Goal: Task Accomplishment & Management: Complete application form

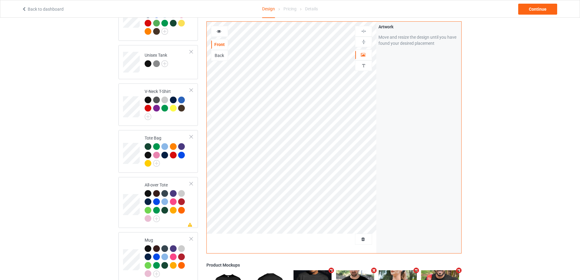
scroll to position [180, 0]
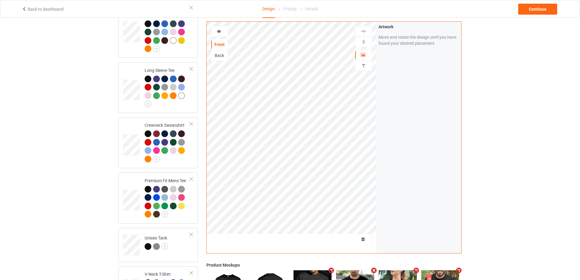
click at [359, 235] on div at bounding box center [363, 238] width 17 height 11
click at [359, 237] on span "Delete all designs" at bounding box center [349, 238] width 32 height 5
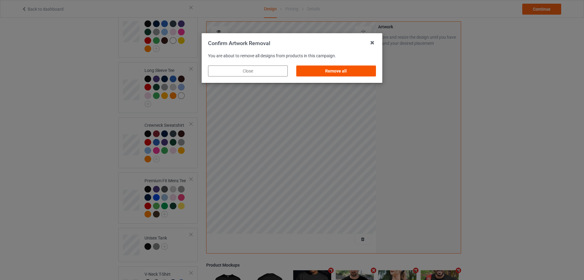
click at [351, 69] on div "Remove all" at bounding box center [336, 70] width 80 height 11
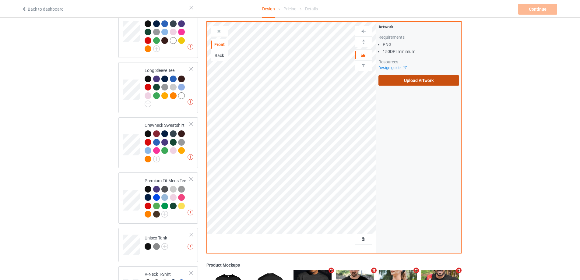
click at [412, 82] on label "Upload Artwork" at bounding box center [418, 80] width 81 height 10
click at [0, 0] on input "Upload Artwork" at bounding box center [0, 0] width 0 height 0
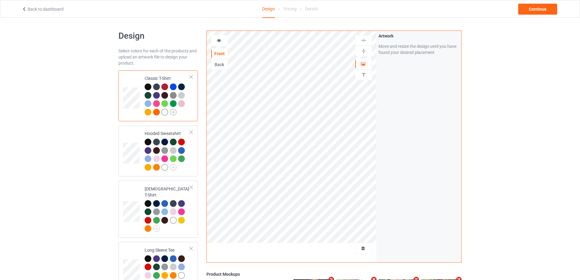
click at [172, 111] on img at bounding box center [173, 112] width 7 height 7
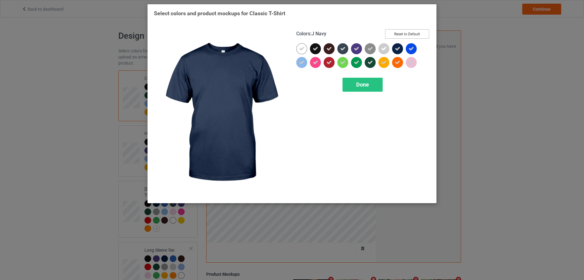
click at [413, 33] on button "Reset to Default" at bounding box center [407, 33] width 44 height 9
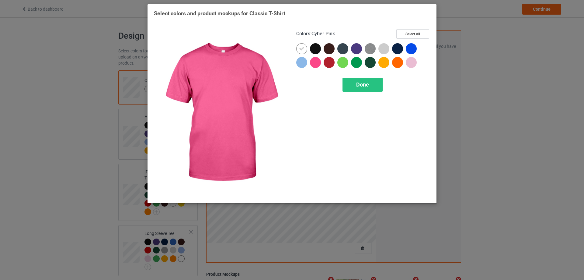
drag, startPoint x: 315, startPoint y: 62, endPoint x: 313, endPoint y: 49, distance: 13.2
click at [315, 60] on div at bounding box center [315, 62] width 11 height 11
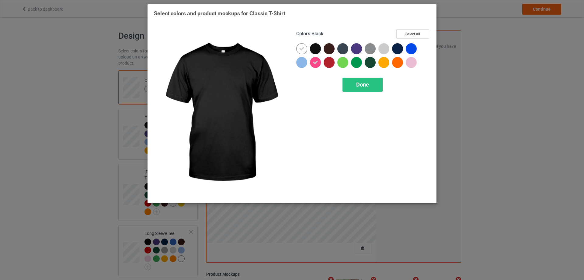
click at [313, 49] on div at bounding box center [315, 48] width 11 height 11
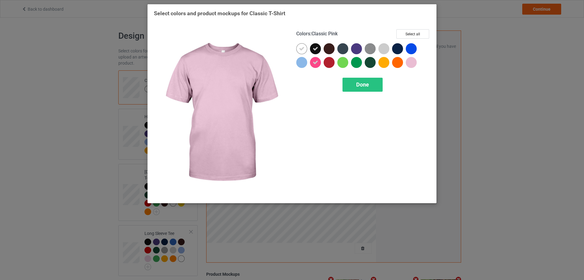
click at [415, 64] on div at bounding box center [411, 62] width 11 height 11
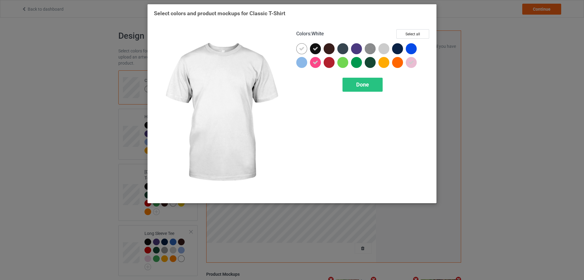
click at [304, 50] on icon at bounding box center [301, 48] width 5 height 5
click at [304, 50] on div at bounding box center [301, 48] width 11 height 11
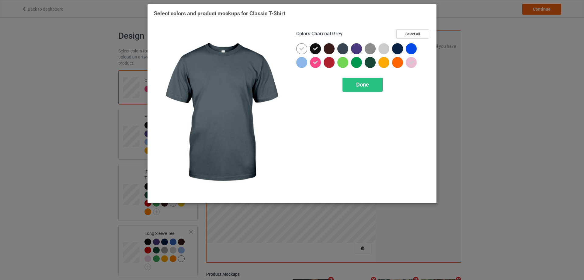
click at [347, 49] on div at bounding box center [342, 48] width 11 height 11
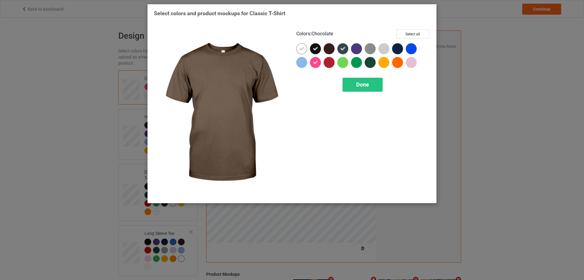
click at [332, 49] on div at bounding box center [329, 48] width 11 height 11
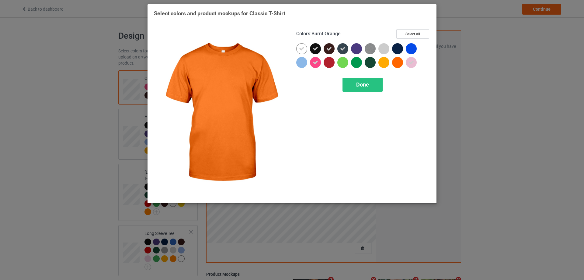
click at [396, 62] on div at bounding box center [397, 62] width 11 height 11
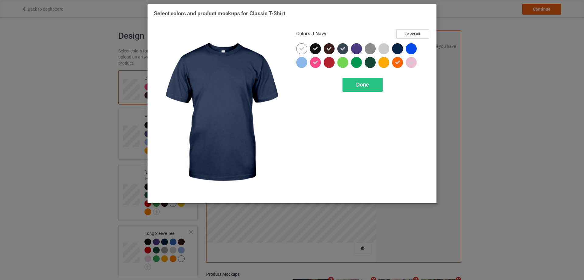
drag, startPoint x: 396, startPoint y: 51, endPoint x: 415, endPoint y: 48, distance: 19.6
click at [396, 50] on div at bounding box center [397, 48] width 11 height 11
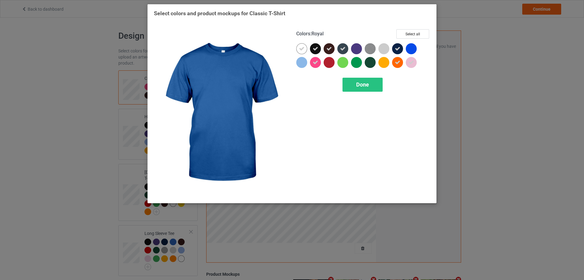
click at [415, 48] on div at bounding box center [411, 48] width 11 height 11
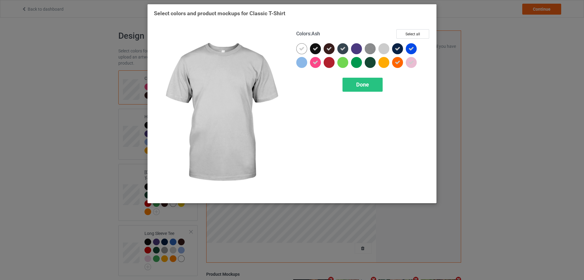
drag, startPoint x: 384, startPoint y: 49, endPoint x: 370, endPoint y: 50, distance: 14.0
click at [384, 50] on div at bounding box center [384, 48] width 11 height 11
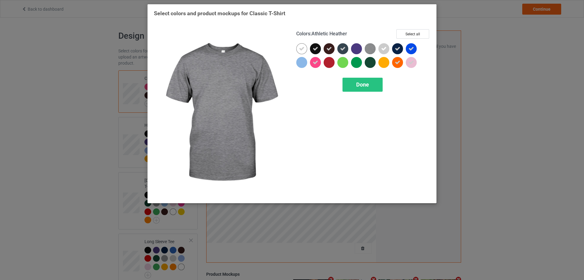
drag, startPoint x: 370, startPoint y: 50, endPoint x: 360, endPoint y: 48, distance: 10.7
click at [370, 50] on img at bounding box center [370, 48] width 11 height 11
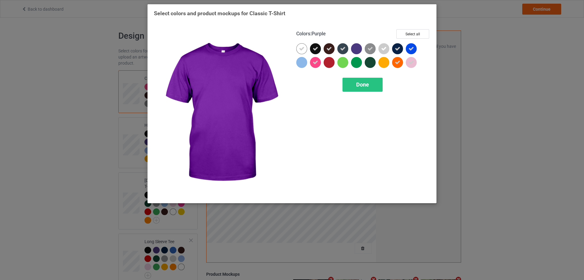
click at [360, 48] on div at bounding box center [356, 48] width 11 height 11
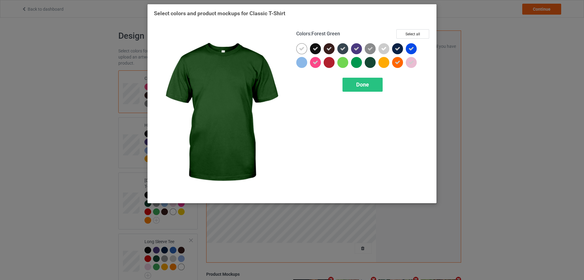
click at [372, 62] on div at bounding box center [370, 62] width 11 height 11
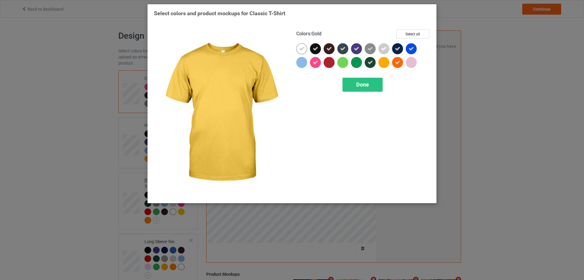
click at [382, 63] on div at bounding box center [384, 62] width 11 height 11
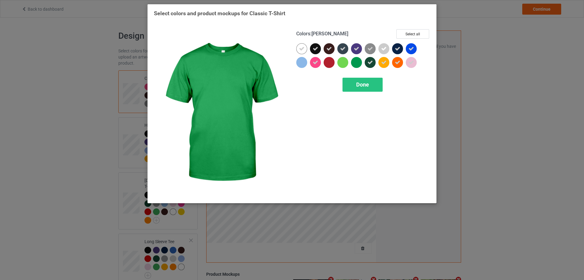
drag, startPoint x: 359, startPoint y: 63, endPoint x: 344, endPoint y: 63, distance: 15.2
click at [359, 63] on div at bounding box center [356, 62] width 11 height 11
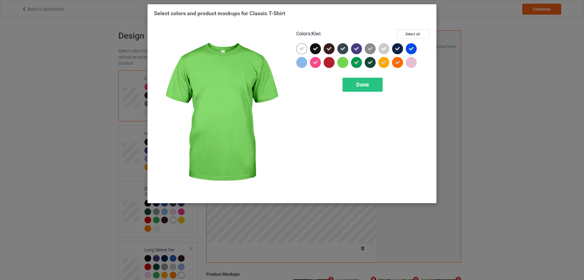
drag, startPoint x: 344, startPoint y: 63, endPoint x: 325, endPoint y: 63, distance: 18.6
click at [343, 63] on div at bounding box center [342, 62] width 11 height 11
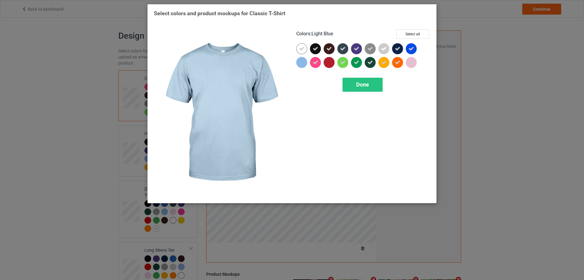
click at [302, 63] on div at bounding box center [301, 62] width 11 height 11
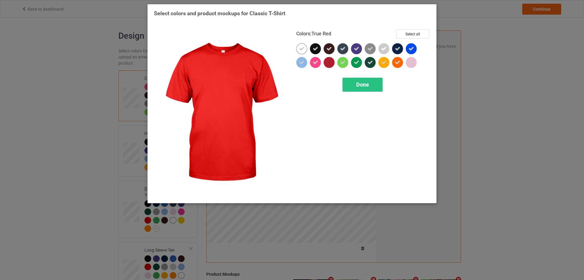
click at [330, 65] on div at bounding box center [329, 62] width 11 height 11
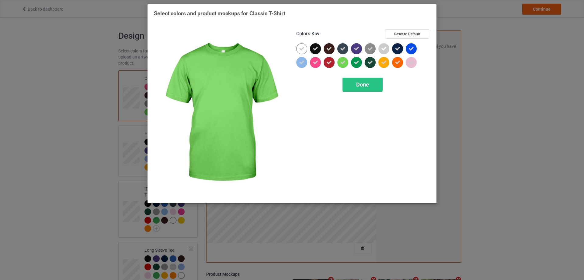
click at [360, 80] on div "Done" at bounding box center [363, 85] width 40 height 14
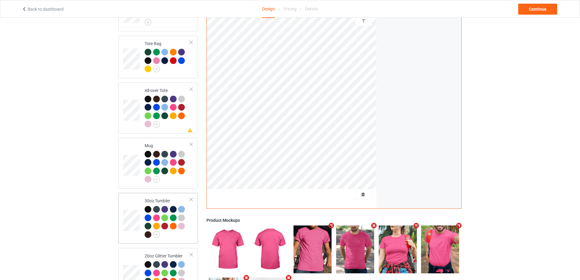
scroll to position [514, 0]
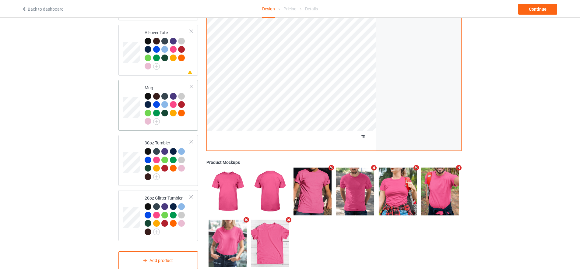
click at [177, 124] on td "Mug" at bounding box center [167, 105] width 52 height 46
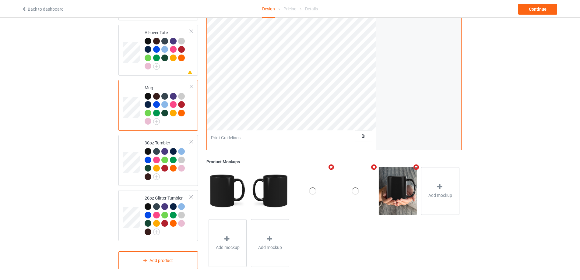
scroll to position [423, 0]
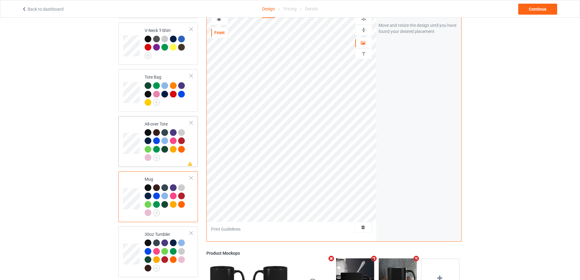
click at [192, 143] on td "Missing artwork on 1 side(s) All-over Tote" at bounding box center [167, 141] width 52 height 46
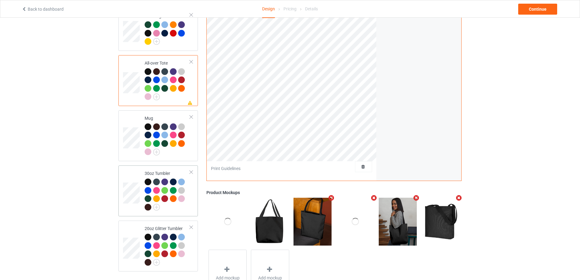
scroll to position [514, 0]
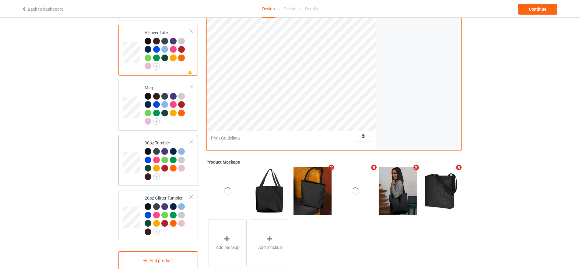
click at [187, 173] on div at bounding box center [167, 164] width 45 height 33
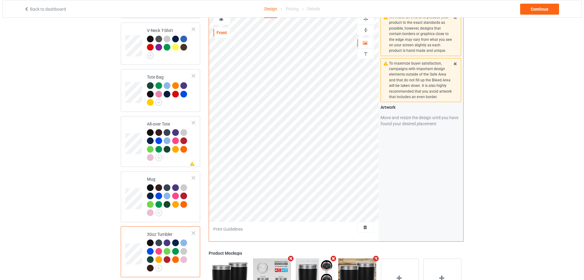
scroll to position [514, 0]
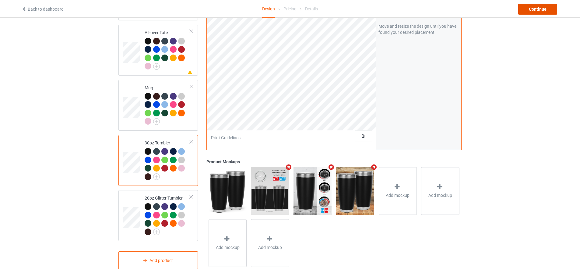
click at [544, 9] on div "Continue" at bounding box center [537, 9] width 39 height 11
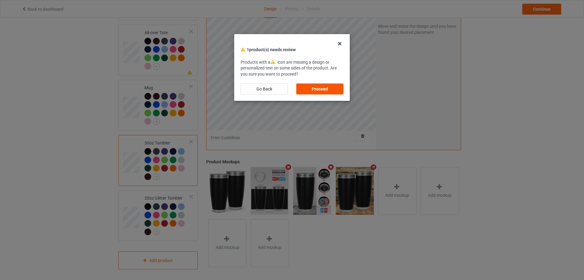
click at [334, 85] on div "Proceed" at bounding box center [319, 88] width 47 height 11
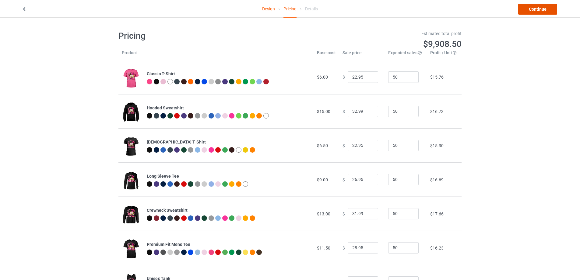
click at [531, 11] on link "Continue" at bounding box center [537, 9] width 39 height 11
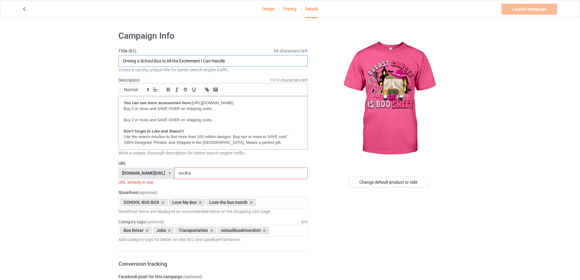
click at [210, 62] on input "Driving a School Bus Is All the Excitement I Can Handle" at bounding box center [212, 61] width 189 height 12
type input "[MEDICAL_DATA] is boo sheet"
click at [215, 173] on input "exciha" at bounding box center [240, 173] width 133 height 12
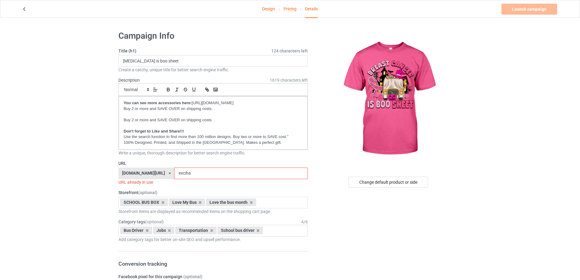
click at [215, 173] on input "exciha" at bounding box center [240, 173] width 133 height 12
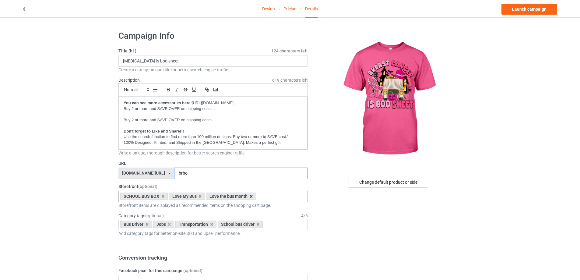
type input "brbo"
click at [252, 195] on icon at bounding box center [251, 196] width 3 height 4
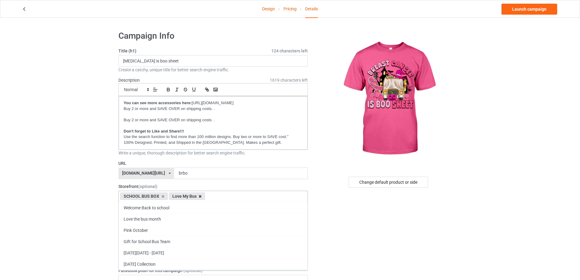
click at [200, 197] on icon at bounding box center [199, 196] width 3 height 4
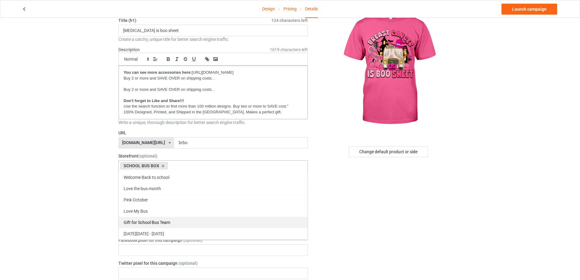
scroll to position [33, 0]
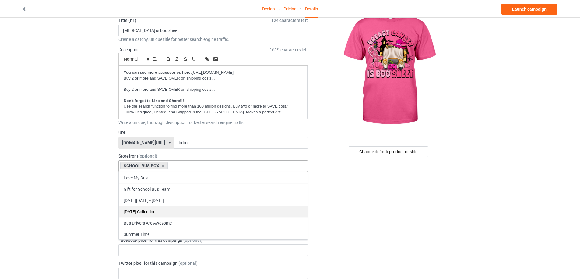
click at [158, 210] on div "[DATE] Collection" at bounding box center [213, 211] width 189 height 11
click at [163, 164] on icon at bounding box center [162, 166] width 3 height 4
click at [193, 165] on div "[DATE] Collection Welcome Back to school Love the bus month Pink October Love M…" at bounding box center [212, 166] width 189 height 12
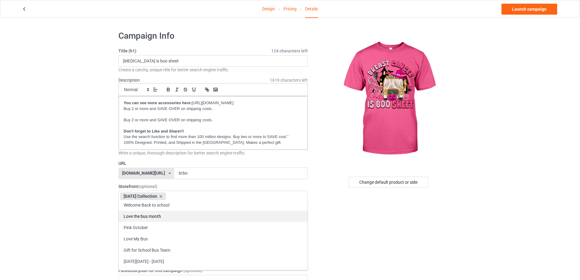
scroll to position [0, 0]
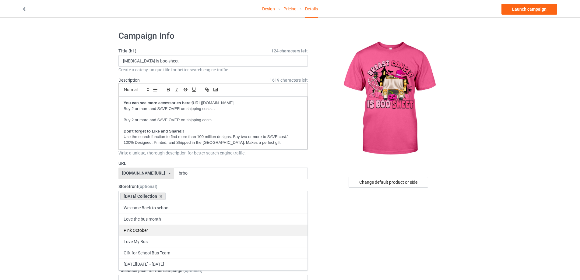
click at [159, 225] on div "Pink October" at bounding box center [213, 229] width 189 height 11
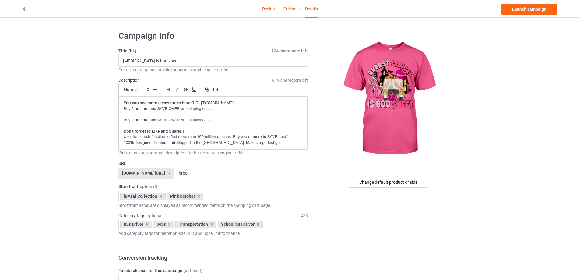
scroll to position [30, 0]
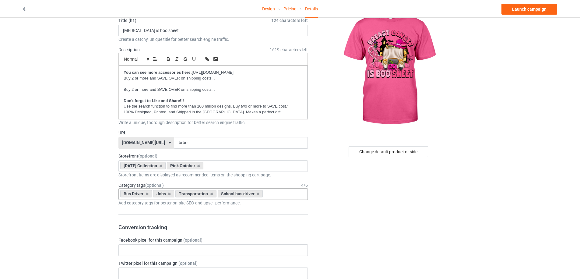
click at [267, 195] on input "text" at bounding box center [268, 193] width 9 height 5
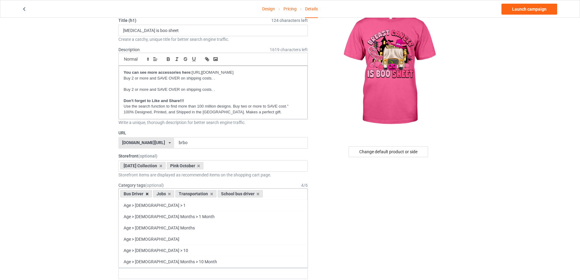
click at [147, 192] on icon at bounding box center [146, 194] width 3 height 4
click at [245, 192] on div "Jobs Transportation School bus driver Age > [DEMOGRAPHIC_DATA] > 1 Age > [DEMOG…" at bounding box center [212, 194] width 189 height 12
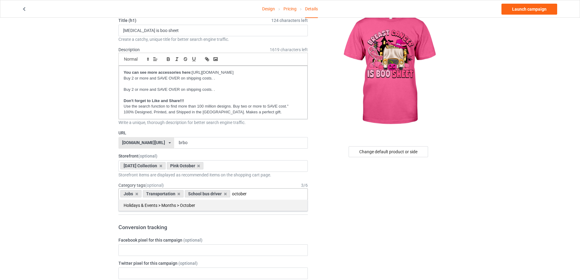
type input "october"
click at [200, 204] on div "Holidays & Events > Months > October" at bounding box center [213, 204] width 189 height 11
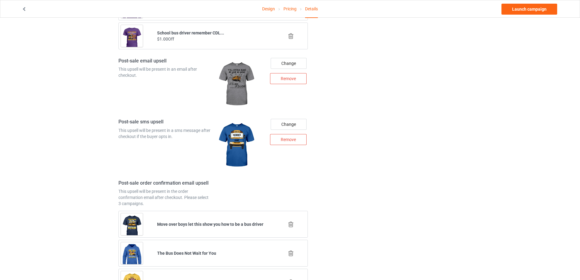
scroll to position [764, 0]
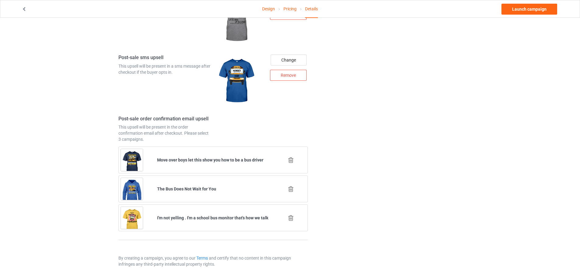
click at [290, 159] on icon at bounding box center [291, 160] width 8 height 6
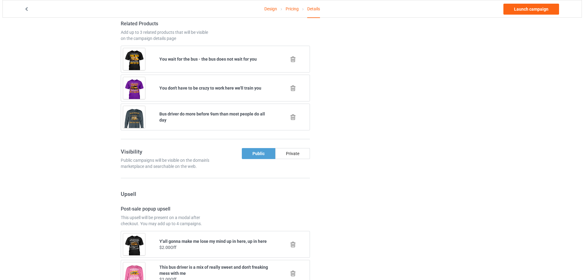
scroll to position [735, 0]
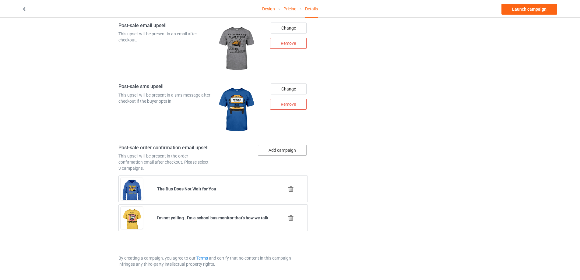
click at [278, 147] on button "Add campaign" at bounding box center [282, 150] width 49 height 11
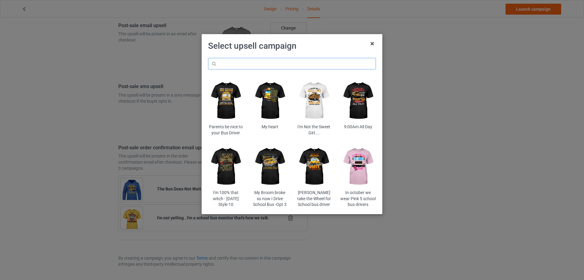
click at [259, 63] on input "text" at bounding box center [292, 64] width 168 height 12
paste input "horollha46"
type input "horollha46"
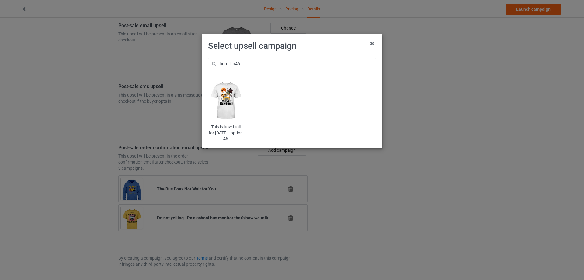
click at [229, 100] on img at bounding box center [226, 101] width 36 height 44
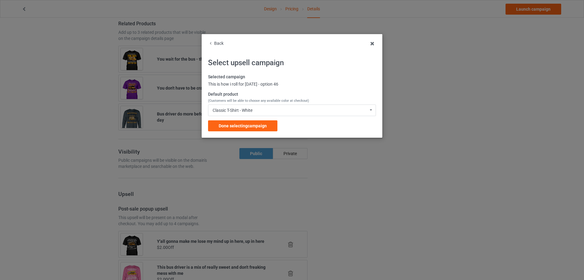
scroll to position [735, 0]
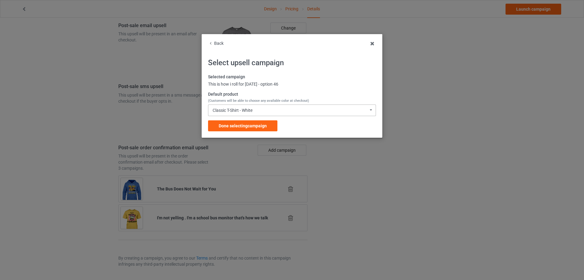
click at [241, 113] on div "Classic T-Shirt - White Classic T-Shirt - White Classic T-Shirt - Athletic Heat…" at bounding box center [292, 110] width 168 height 12
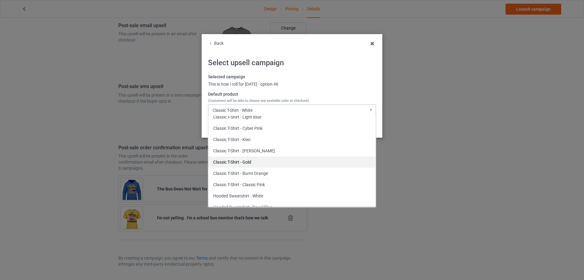
scroll to position [91, 0]
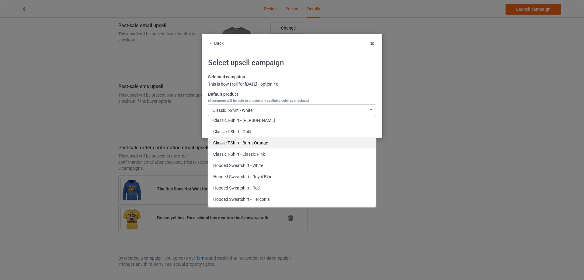
click at [268, 143] on div "Classic T-Shirt - Burnt Orange" at bounding box center [291, 142] width 167 height 11
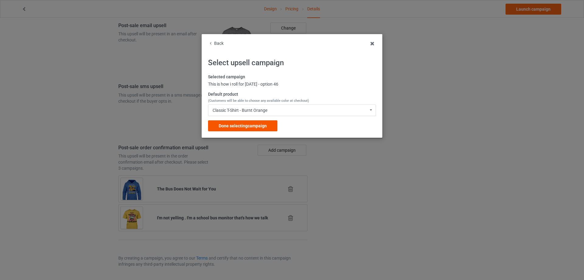
click at [249, 129] on div "Done selecting campaign" at bounding box center [242, 125] width 69 height 11
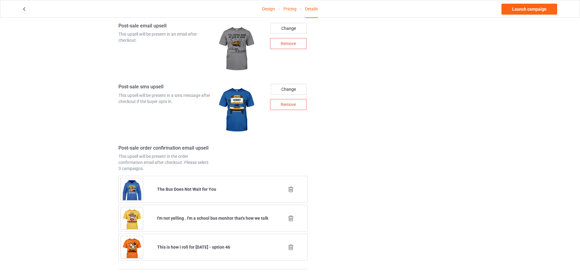
scroll to position [764, 0]
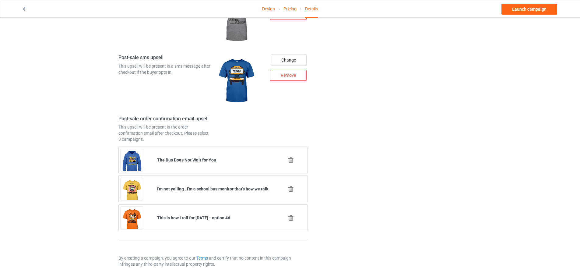
click at [292, 190] on icon at bounding box center [291, 189] width 8 height 6
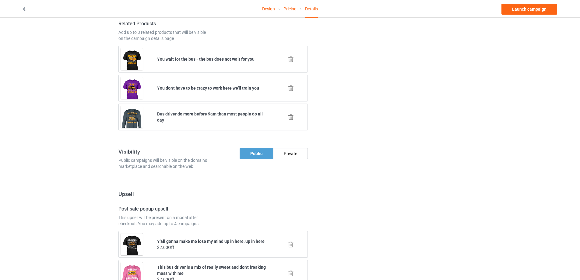
scroll to position [735, 0]
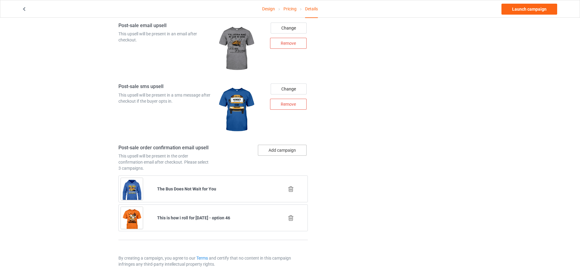
click at [275, 152] on button "Add campaign" at bounding box center [282, 150] width 49 height 11
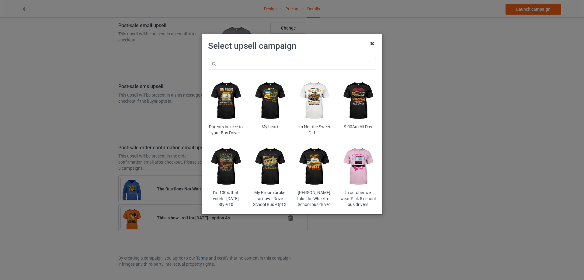
click at [373, 44] on icon at bounding box center [373, 44] width 10 height 10
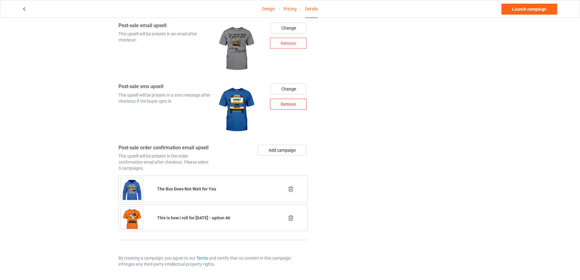
click at [292, 103] on div "Remove" at bounding box center [288, 104] width 37 height 11
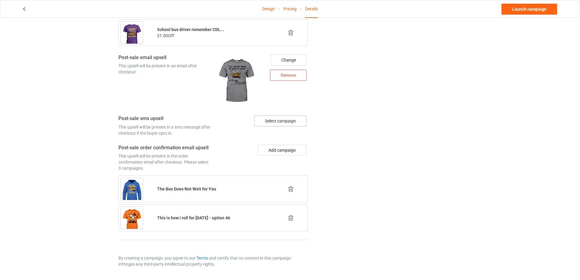
click at [283, 116] on div "Select campaign" at bounding box center [280, 120] width 52 height 11
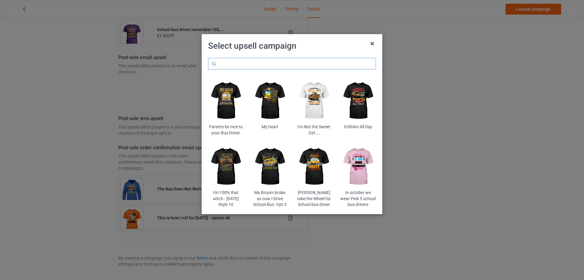
click at [280, 63] on input "text" at bounding box center [292, 64] width 168 height 12
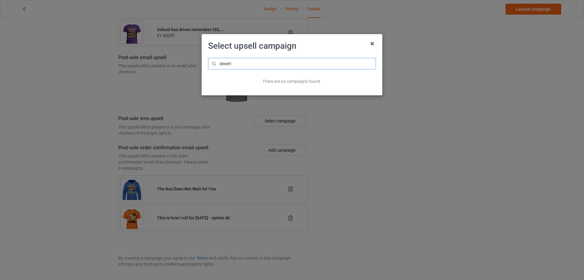
type input "desert"
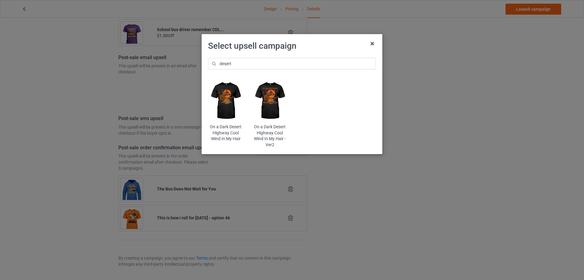
click at [279, 98] on img at bounding box center [270, 101] width 36 height 44
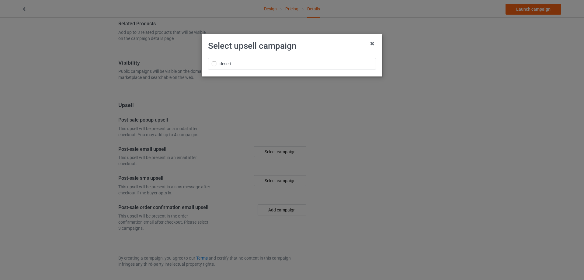
scroll to position [405, 0]
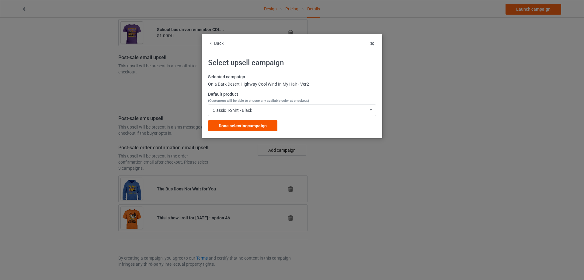
click at [238, 124] on span "Done selecting campaign" at bounding box center [243, 125] width 48 height 5
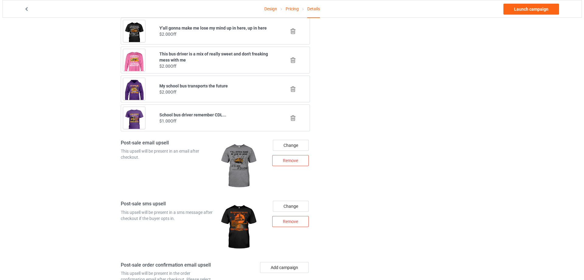
scroll to position [709, 0]
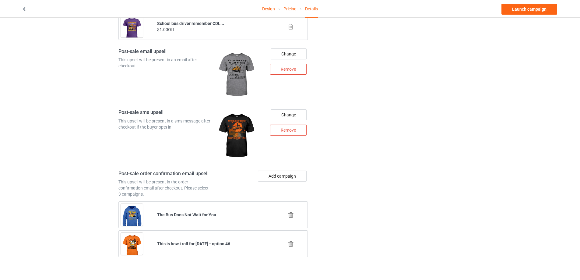
click at [289, 183] on div "Add campaign" at bounding box center [261, 183] width 97 height 27
click at [289, 173] on button "Add campaign" at bounding box center [282, 175] width 49 height 11
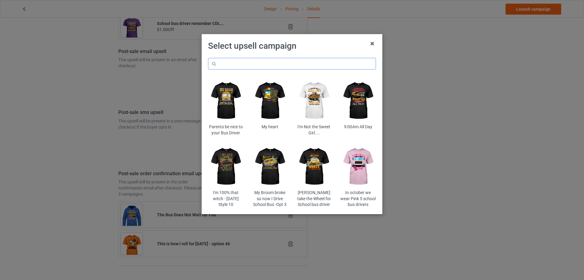
click at [278, 64] on input "text" at bounding box center [292, 64] width 168 height 12
paste input "toucra"
type input "toucra"
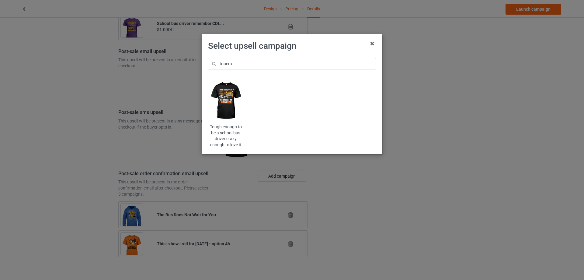
click at [231, 109] on img at bounding box center [226, 101] width 36 height 44
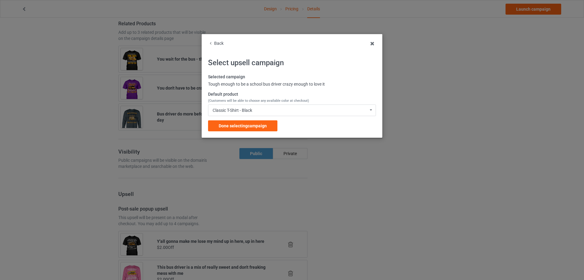
scroll to position [709, 0]
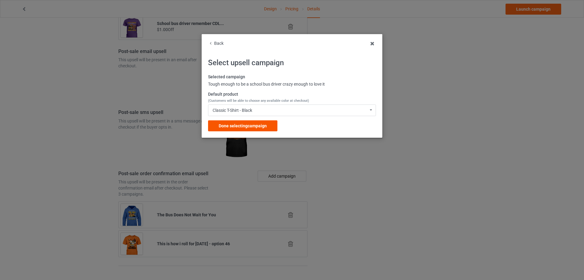
click at [232, 125] on span "Done selecting campaign" at bounding box center [243, 125] width 48 height 5
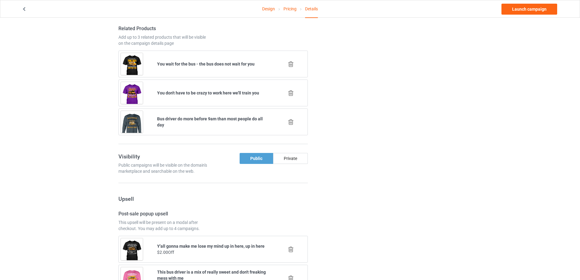
scroll to position [431, 0]
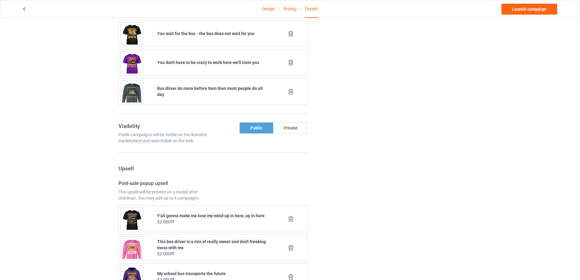
click at [292, 90] on icon at bounding box center [291, 91] width 8 height 6
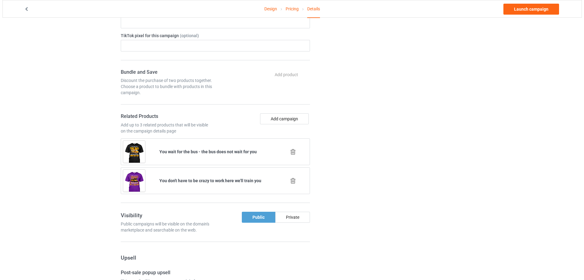
scroll to position [402, 0]
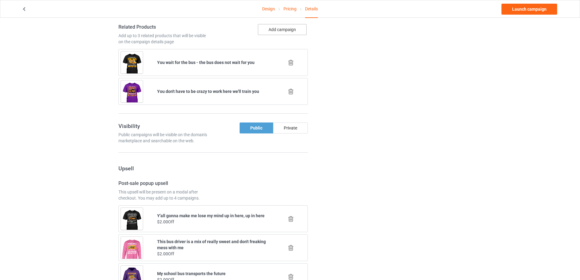
click at [272, 28] on button "Add campaign" at bounding box center [282, 29] width 49 height 11
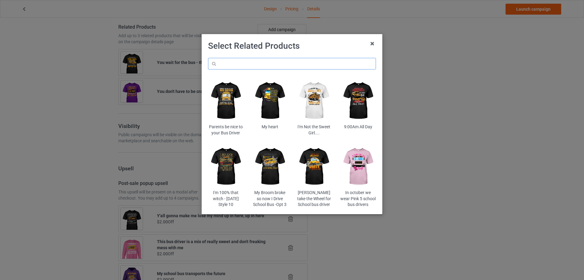
click at [263, 61] on input "text" at bounding box center [292, 64] width 168 height 12
paste input "weof"
type input "weof"
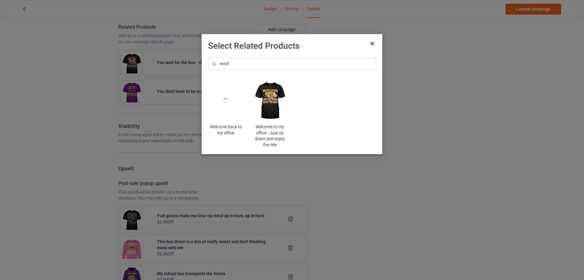
click at [268, 106] on img at bounding box center [270, 101] width 36 height 44
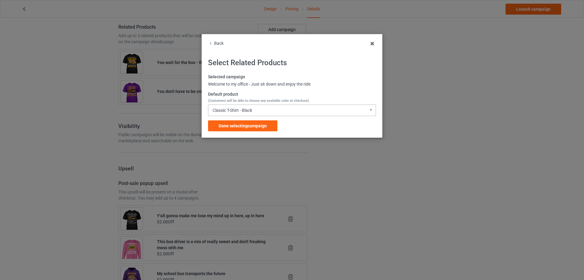
click at [243, 107] on div "Classic T-Shirt - Black Classic T-Shirt - Black Classic T-Shirt - Chocolate Cla…" at bounding box center [292, 110] width 168 height 12
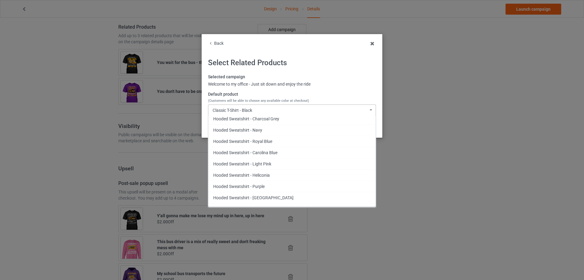
scroll to position [700, 0]
click at [276, 186] on div "Crewneck Sweatshirt - Royal Blue" at bounding box center [291, 186] width 167 height 11
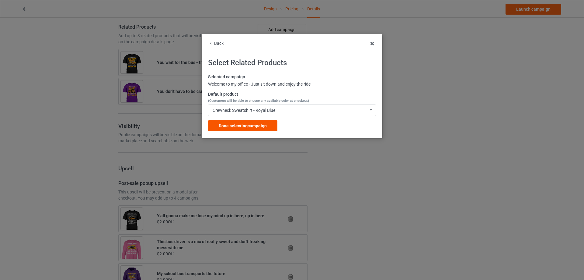
click at [263, 123] on span "Done selecting campaign" at bounding box center [243, 125] width 48 height 5
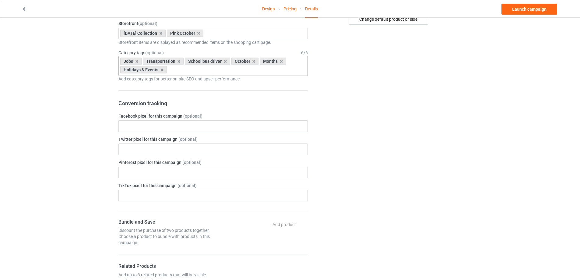
scroll to position [11, 0]
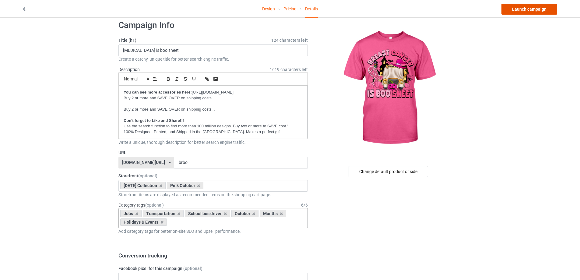
click at [527, 11] on link "Launch campaign" at bounding box center [529, 9] width 56 height 11
